Goal: Find specific page/section: Find specific page/section

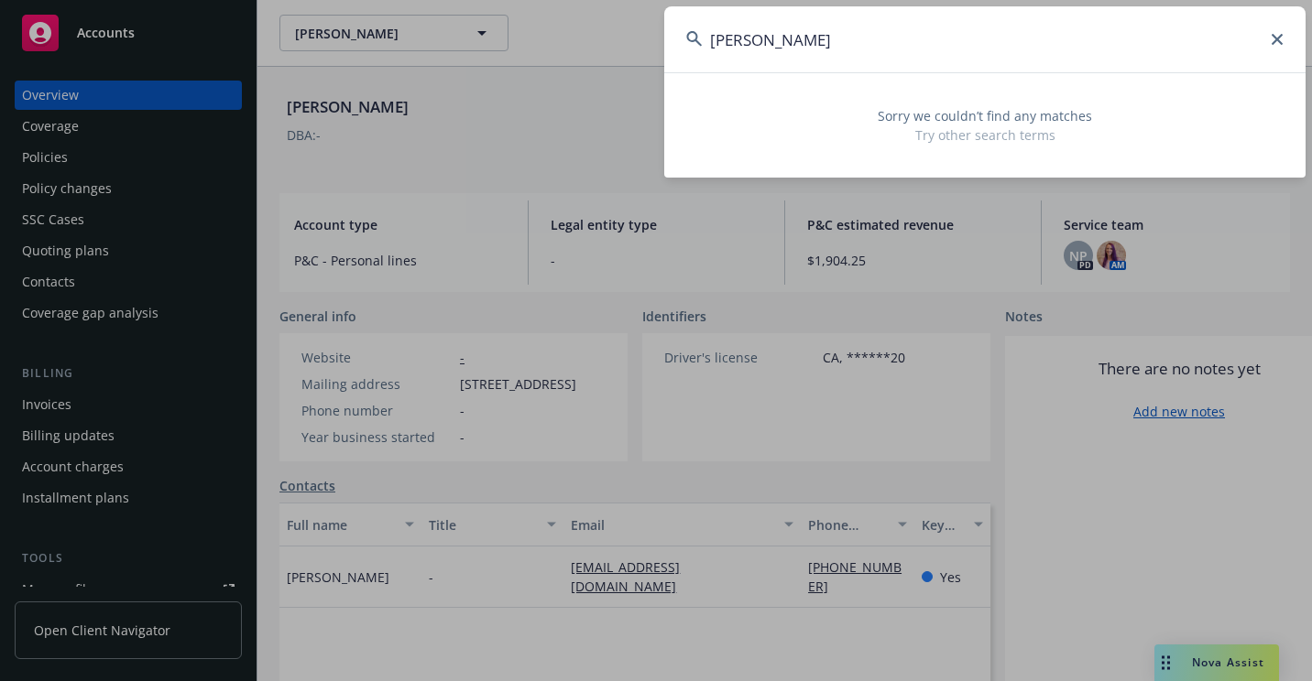
drag, startPoint x: 903, startPoint y: 35, endPoint x: 531, endPoint y: 83, distance: 375.0
click at [531, 84] on div "[PERSON_NAME] Sorry we couldn’t find any matches Try other search terms" at bounding box center [656, 340] width 1312 height 681
paste input "MAA00019755081 V"
drag, startPoint x: 843, startPoint y: 46, endPoint x: 887, endPoint y: 48, distance: 44.0
click at [887, 48] on input "MAA00019755081 V" at bounding box center [984, 39] width 641 height 66
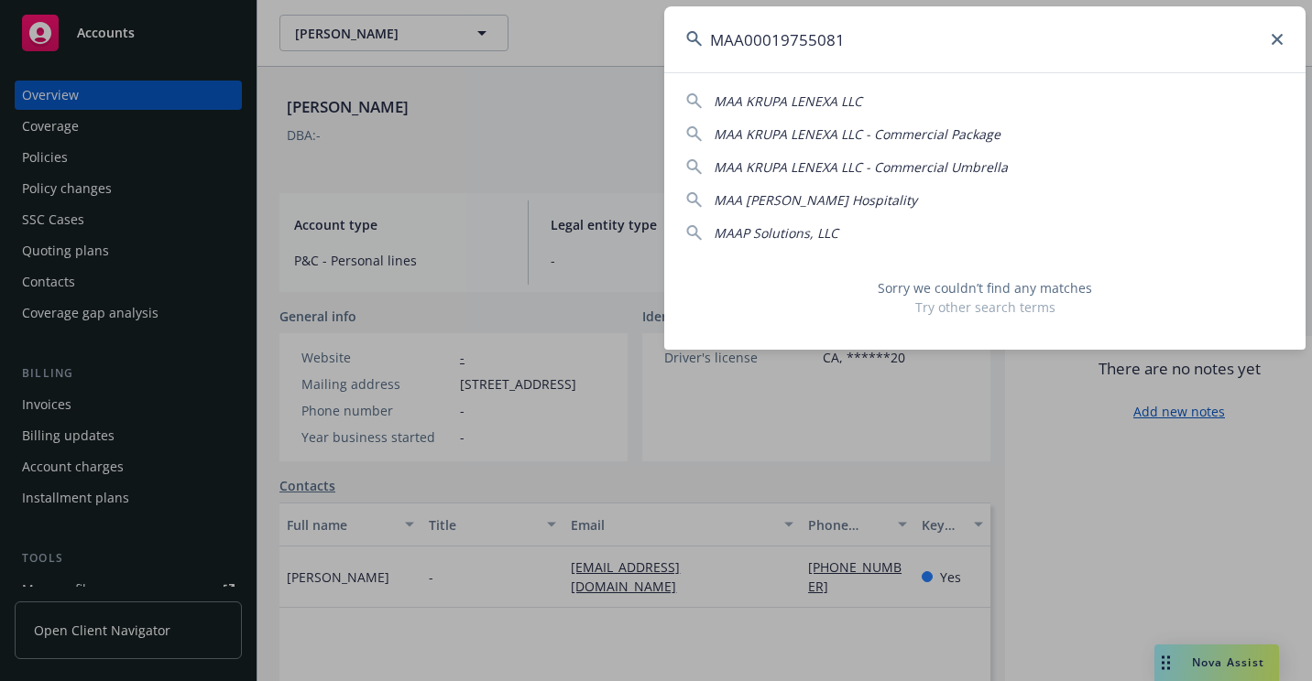
drag, startPoint x: 597, startPoint y: 106, endPoint x: 583, endPoint y: 106, distance: 14.7
click at [583, 106] on div "MAA00019755081 MAA KRUPA LENEXA LLC MAA KRUPA LENEXA LLC - Commercial Package M…" at bounding box center [656, 340] width 1312 height 681
paste input "7204J 15317"
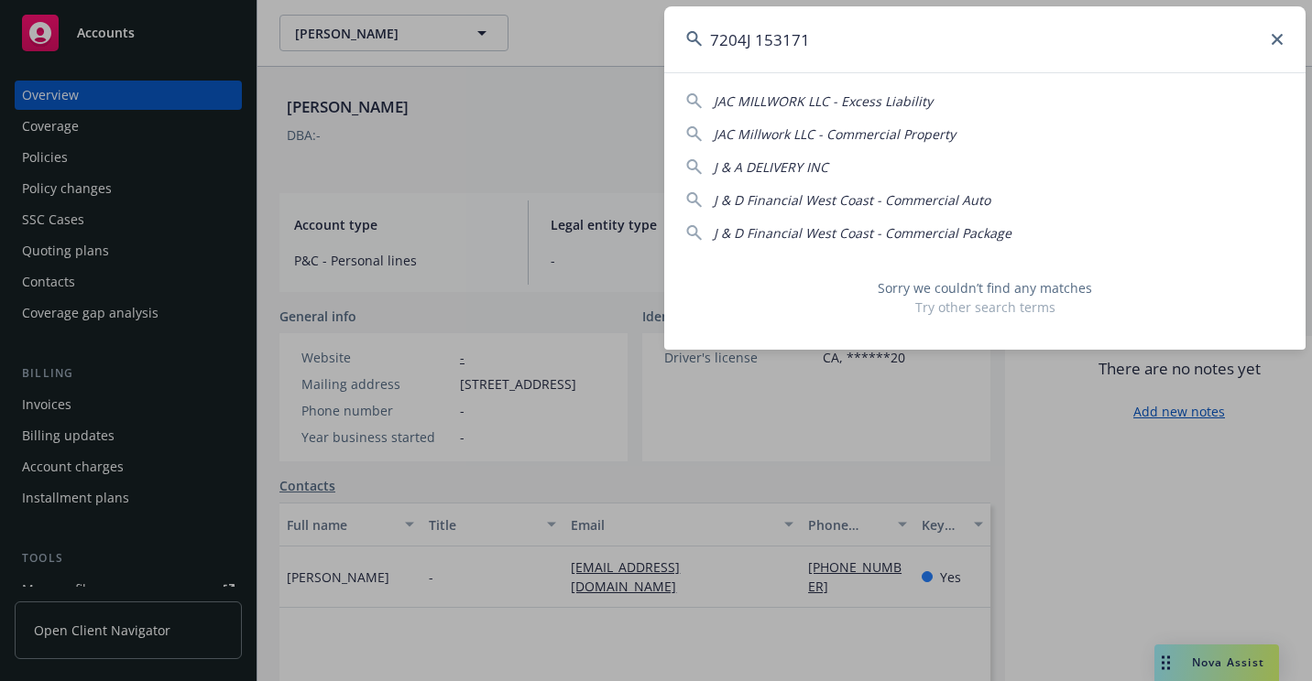
drag, startPoint x: 987, startPoint y: 41, endPoint x: 493, endPoint y: 85, distance: 496.6
click at [493, 85] on div "7204J 153171 JAC MILLWORK LLC - Excess Liability JAC Millwork LLC - Commercial …" at bounding box center [656, 340] width 1312 height 681
paste input "HR 165298"
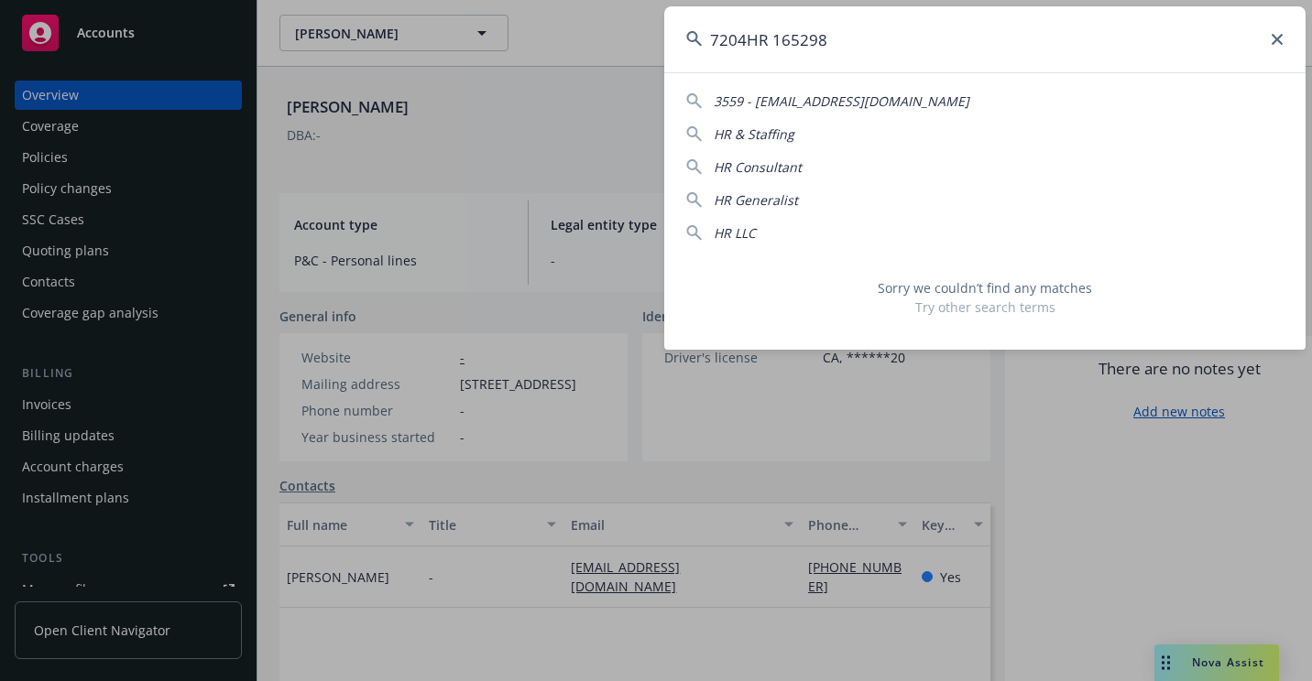
drag, startPoint x: 546, startPoint y: 104, endPoint x: 532, endPoint y: 103, distance: 13.8
click at [532, 103] on div "7204HR 165298 3559 - [EMAIL_ADDRESS][DOMAIN_NAME] HR & Staffing HR Consultant H…" at bounding box center [656, 340] width 1312 height 681
paste input "PCG 0019160154"
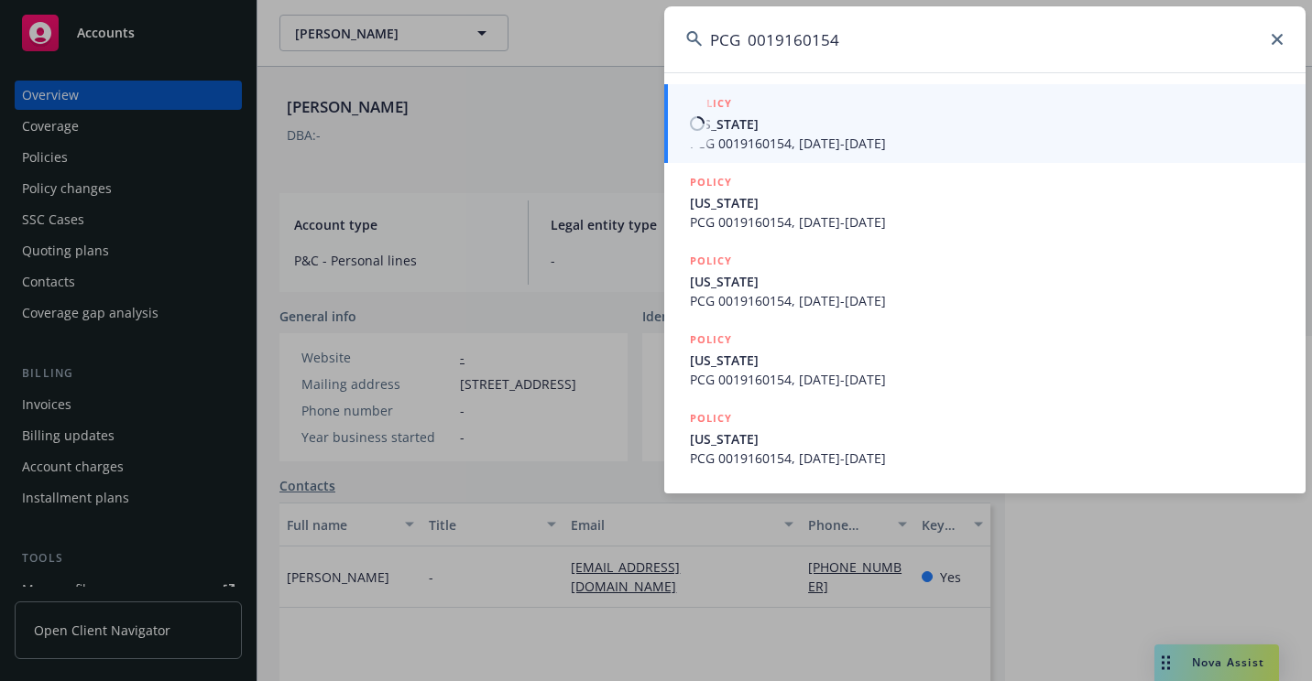
type input "PCG 0019160154"
click at [751, 123] on span "[US_STATE]" at bounding box center [987, 123] width 594 height 19
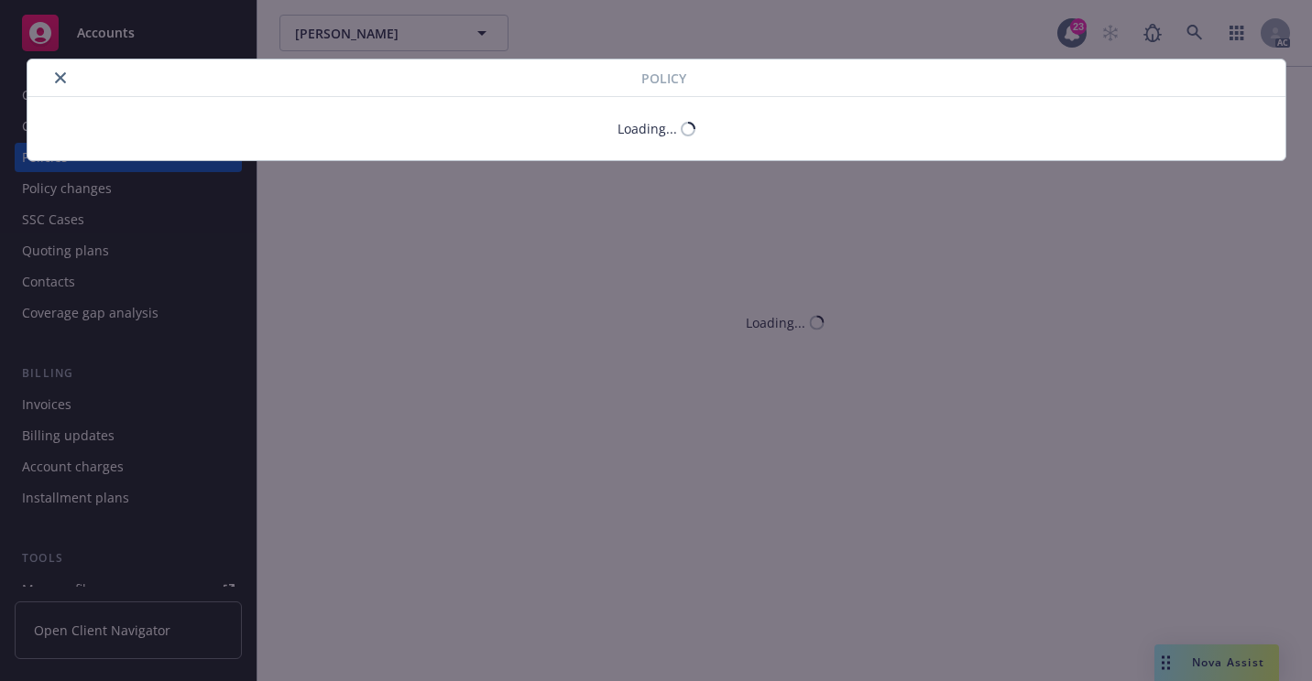
click at [67, 83] on div at bounding box center [338, 78] width 606 height 22
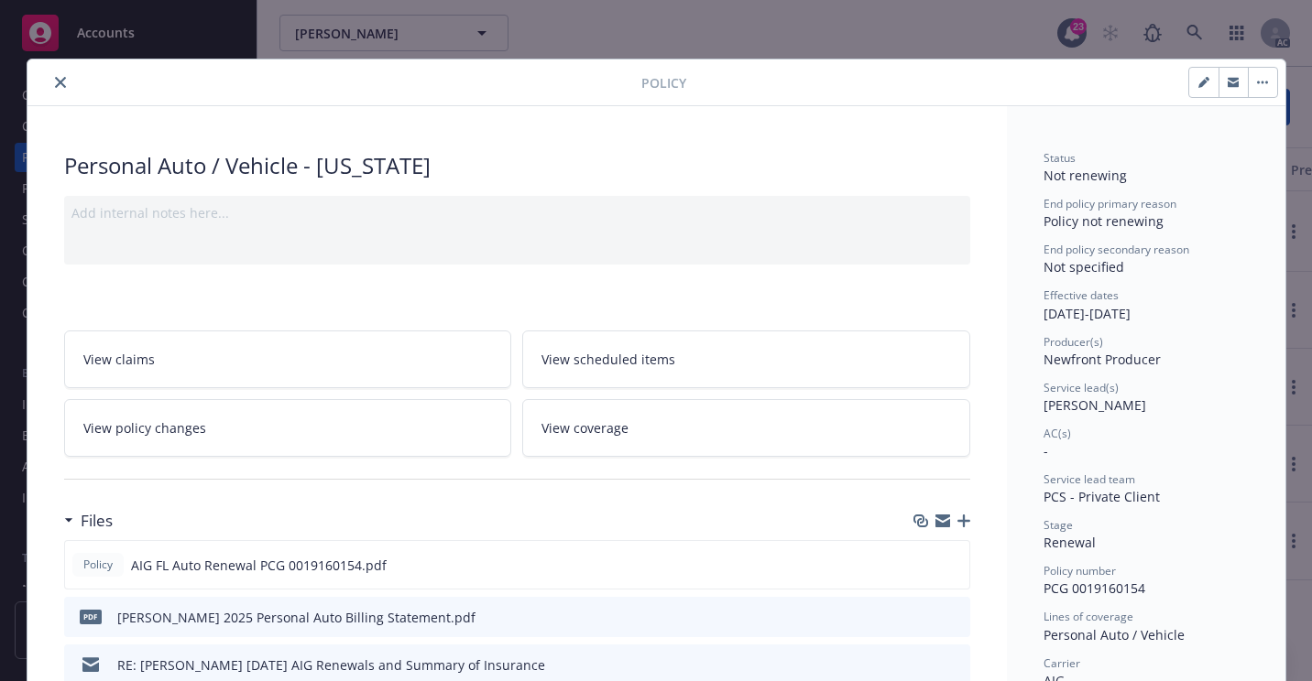
click at [55, 86] on icon "close" at bounding box center [60, 82] width 11 height 11
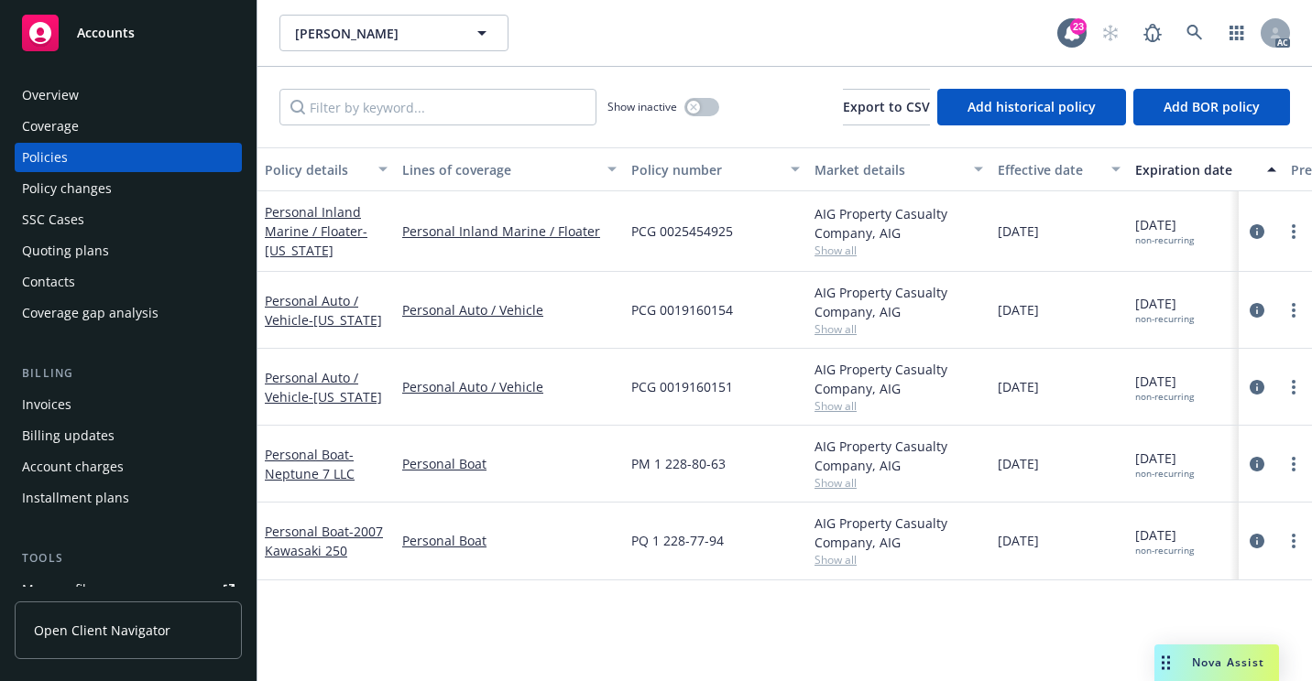
click at [125, 91] on div "Overview" at bounding box center [128, 95] width 212 height 29
